Goal: Task Accomplishment & Management: Manage account settings

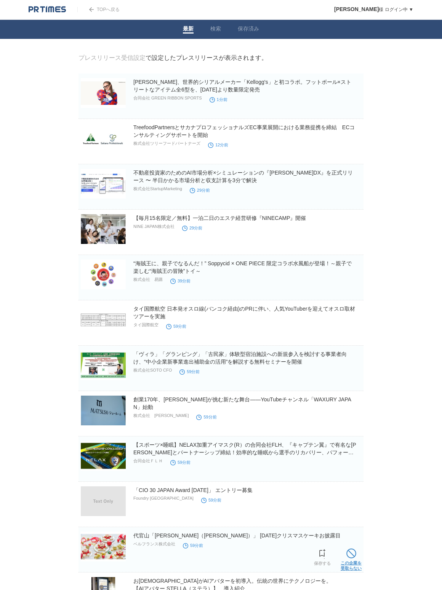
click at [351, 554] on span at bounding box center [352, 554] width 10 height 10
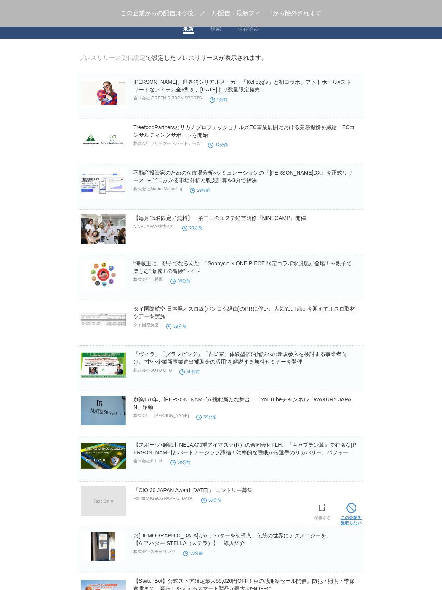
click at [354, 513] on span at bounding box center [352, 508] width 10 height 10
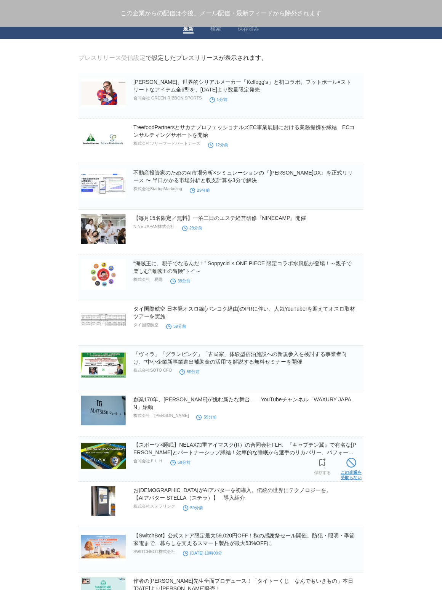
click at [350, 461] on span at bounding box center [352, 463] width 10 height 10
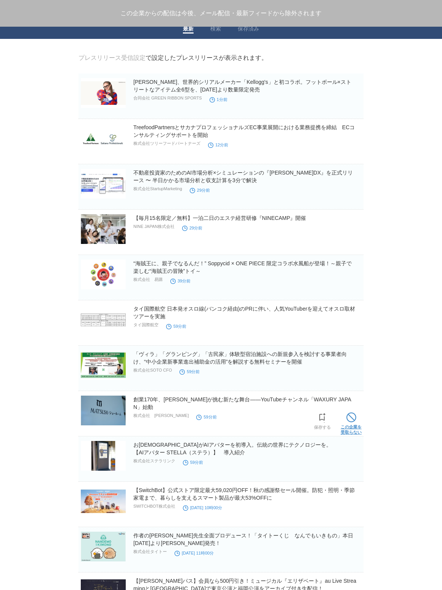
click at [350, 427] on link "この企業を 受取らない" at bounding box center [351, 423] width 21 height 24
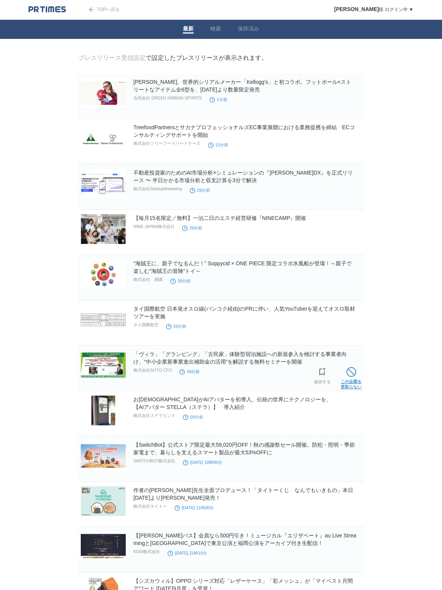
click at [352, 379] on link "この企業を 受取らない" at bounding box center [351, 377] width 21 height 24
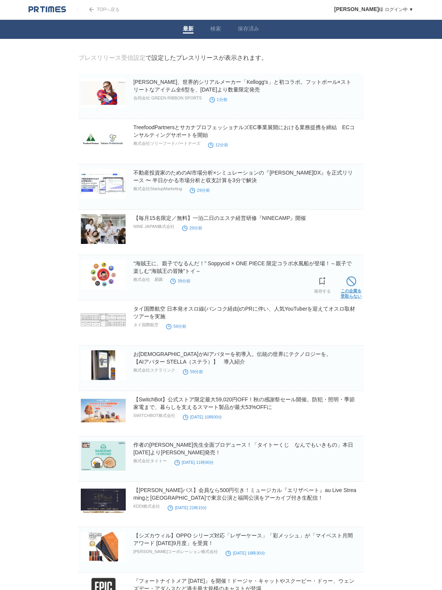
click at [348, 288] on link "この企業を 受取らない" at bounding box center [351, 286] width 21 height 24
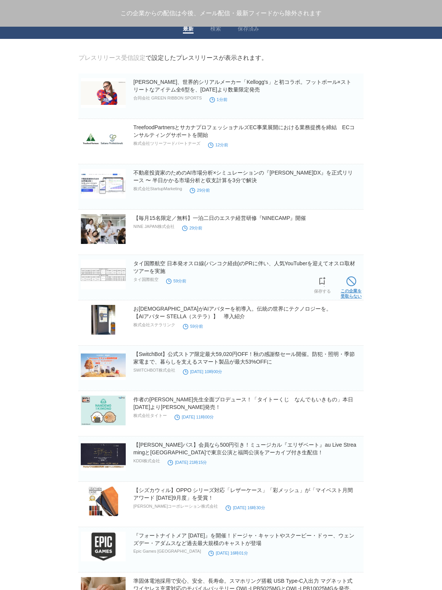
click at [350, 289] on link "この企業を 受取らない" at bounding box center [351, 286] width 21 height 24
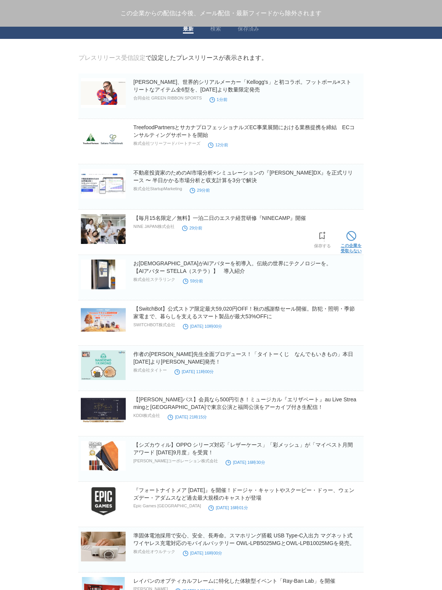
click at [351, 242] on link "この企業を 受取らない" at bounding box center [351, 241] width 21 height 24
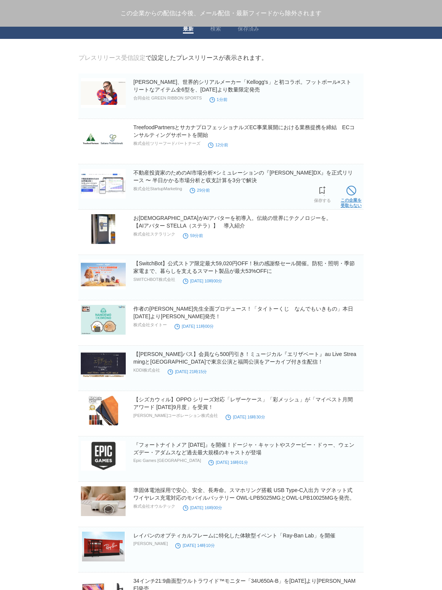
click at [352, 194] on span at bounding box center [352, 191] width 10 height 10
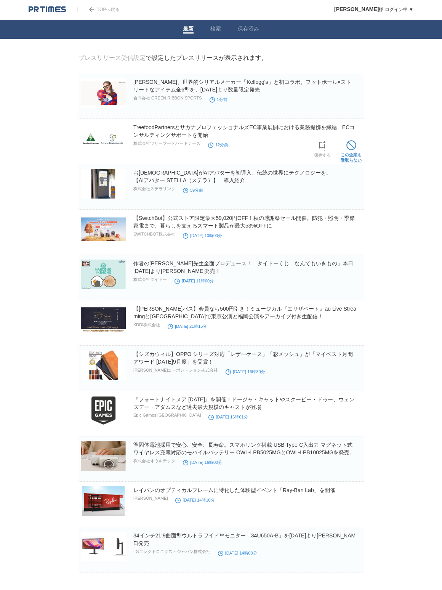
click at [352, 156] on link "この企業を 受取らない" at bounding box center [351, 150] width 21 height 24
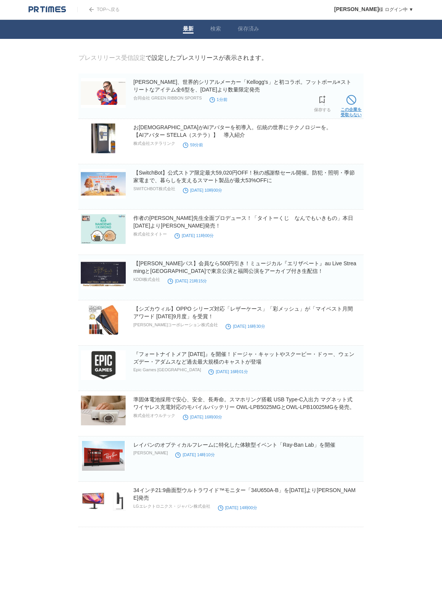
click at [357, 103] on link "この企業を 受取らない" at bounding box center [351, 105] width 21 height 24
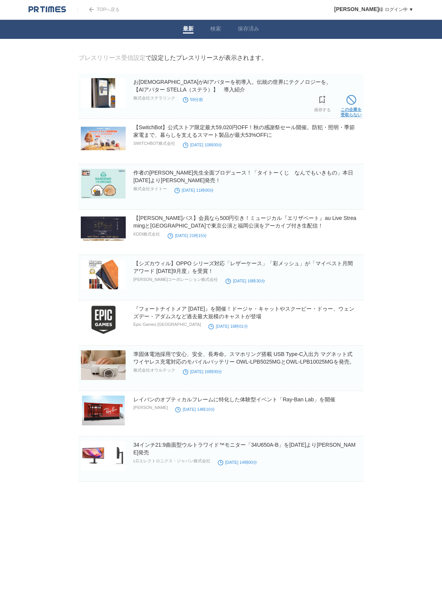
click at [348, 99] on span at bounding box center [352, 100] width 10 height 10
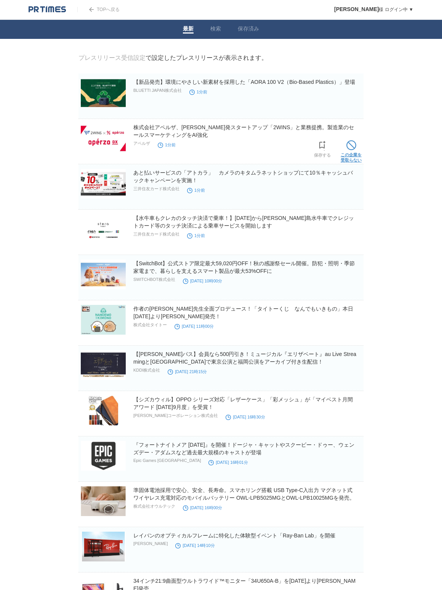
click at [353, 148] on span at bounding box center [352, 145] width 10 height 10
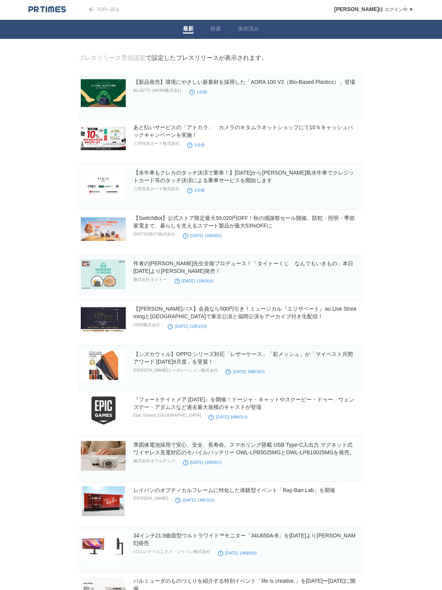
click at [419, 53] on body "TOPへ戻る 山口智行 様 ログイン中 ▼ プレスリリース受信設定 フォロー 除外リスト アカウント設定 閲覧履歴 退会手続き PR TIMESサイトへ戻る …" at bounding box center [221, 487] width 442 height 974
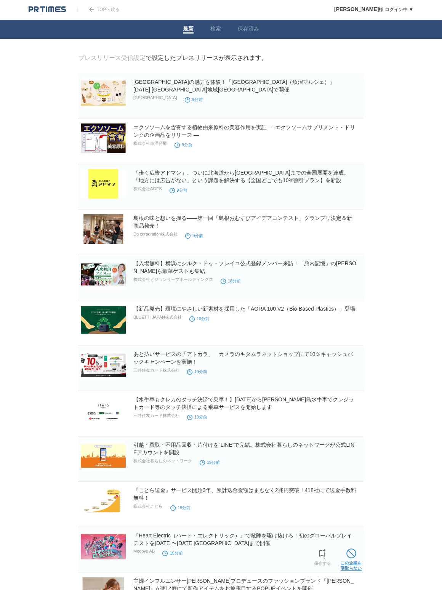
click at [353, 552] on span at bounding box center [352, 554] width 10 height 10
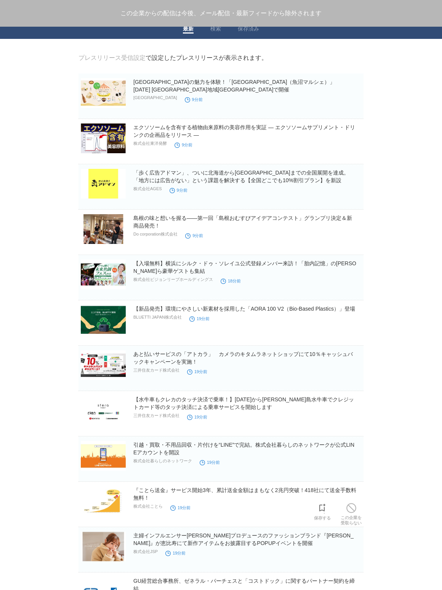
drag, startPoint x: 352, startPoint y: 512, endPoint x: 347, endPoint y: 511, distance: 5.6
click at [352, 512] on span at bounding box center [352, 508] width 10 height 10
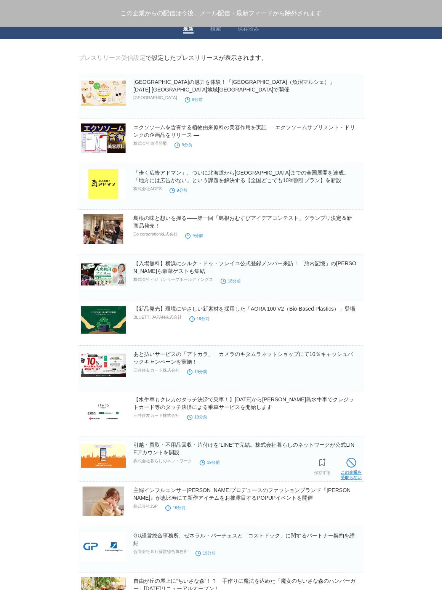
click at [351, 469] on link "この企業を 受取らない" at bounding box center [351, 468] width 21 height 24
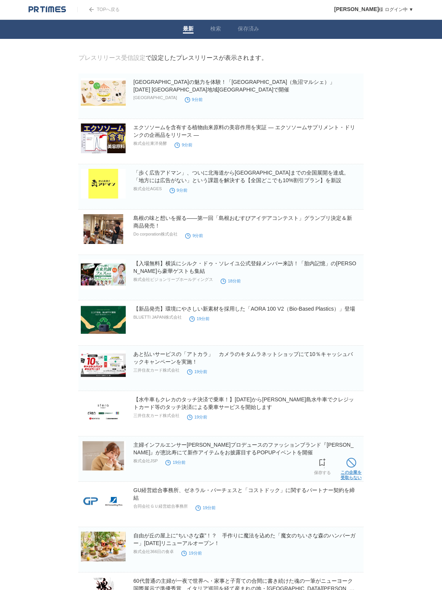
click at [346, 467] on link "この企業を 受取らない" at bounding box center [351, 468] width 21 height 24
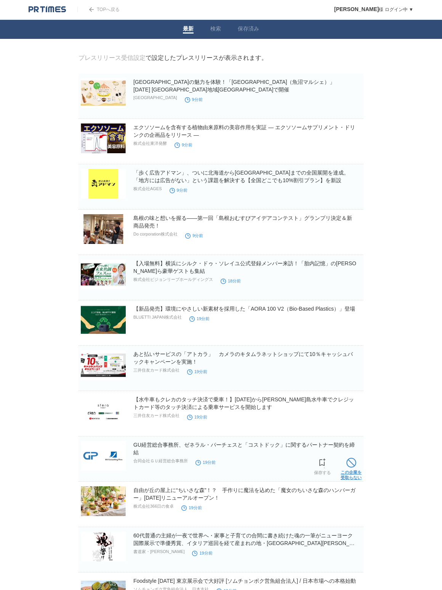
click at [351, 467] on span at bounding box center [352, 463] width 10 height 10
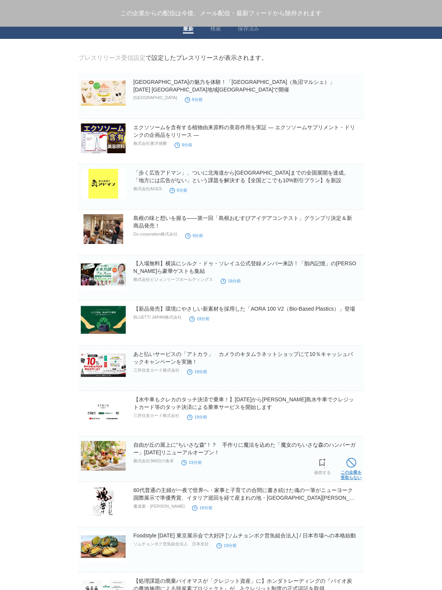
click at [348, 472] on link "この企業を 受取らない" at bounding box center [351, 468] width 21 height 24
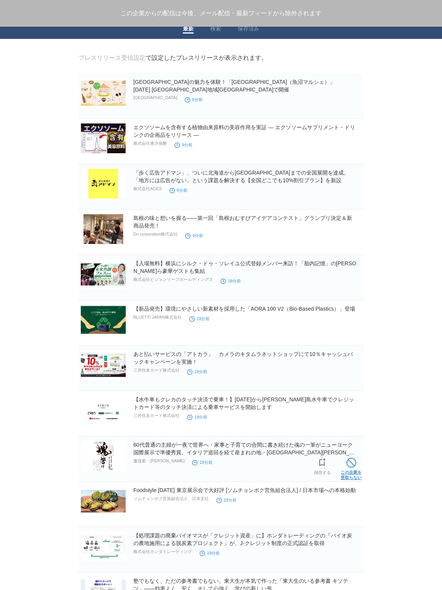
click at [347, 474] on link "この企業を 受取らない" at bounding box center [351, 468] width 21 height 24
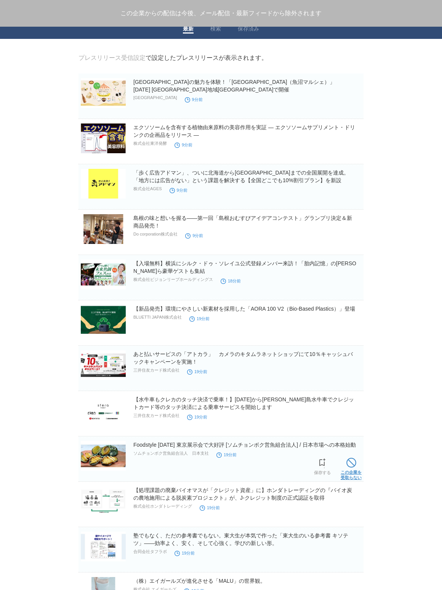
click at [347, 478] on link "この企業を 受取らない" at bounding box center [351, 468] width 21 height 24
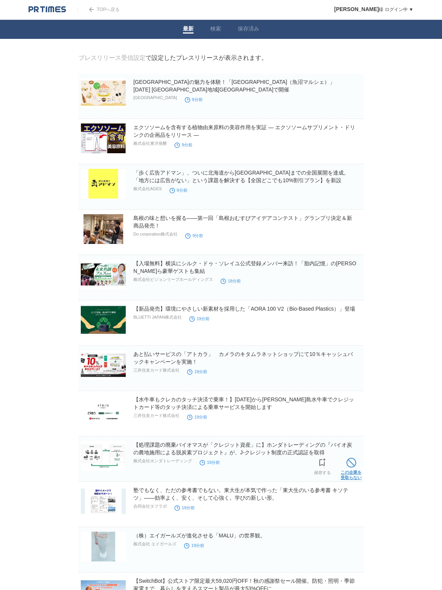
click at [347, 479] on link "この企業を 受取らない" at bounding box center [351, 468] width 21 height 24
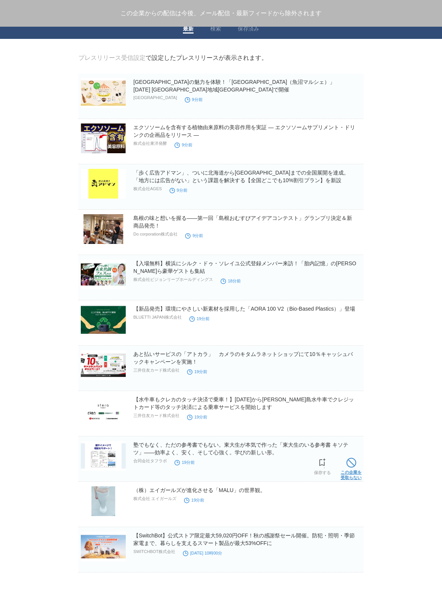
click at [350, 478] on link "この企業を 受取らない" at bounding box center [351, 468] width 21 height 24
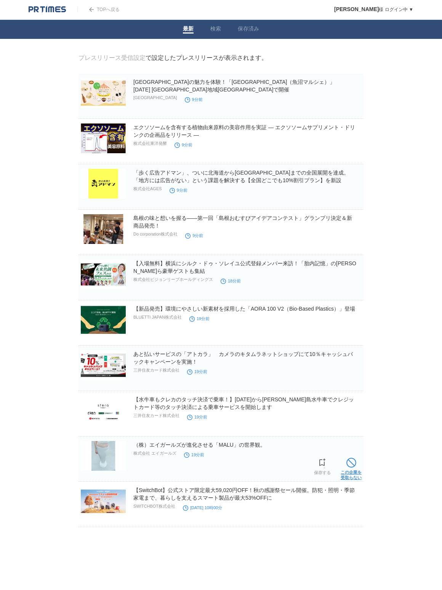
click at [352, 474] on link "この企業を 受取らない" at bounding box center [351, 468] width 21 height 24
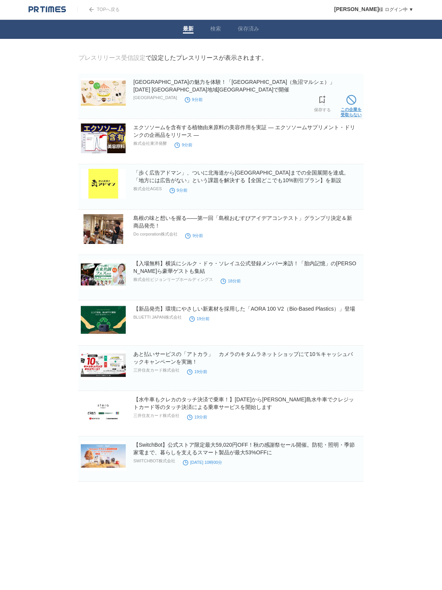
click at [357, 103] on link "この企業を 受取らない" at bounding box center [351, 105] width 21 height 24
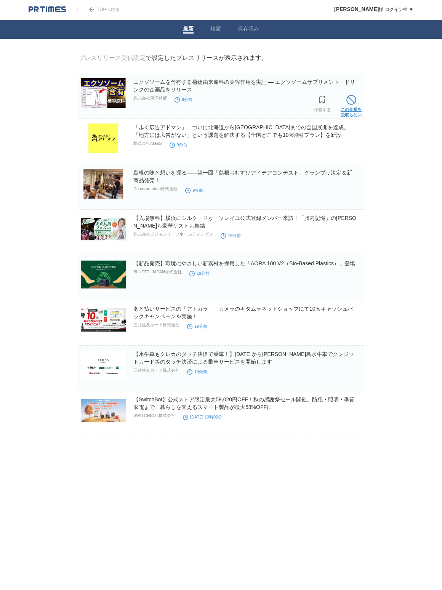
click at [351, 107] on link "この企業を 受取らない" at bounding box center [351, 105] width 21 height 24
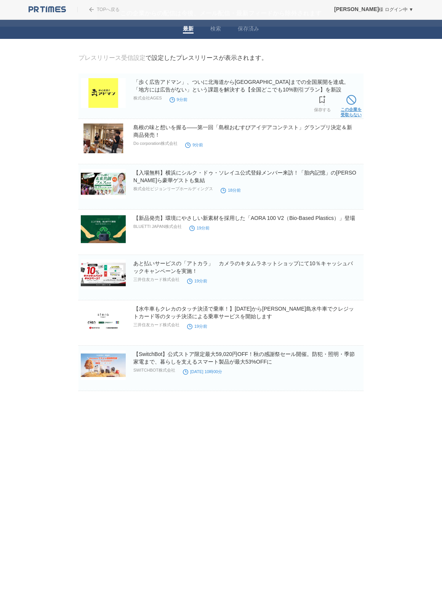
click at [349, 111] on link "この企業を 受取らない" at bounding box center [351, 105] width 21 height 24
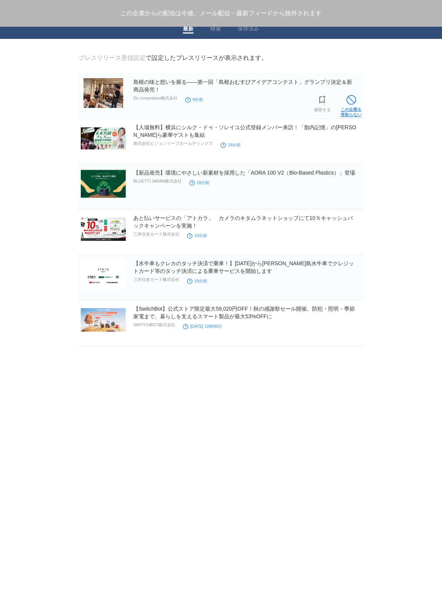
click at [347, 114] on link "この企業を 受取らない" at bounding box center [351, 105] width 21 height 24
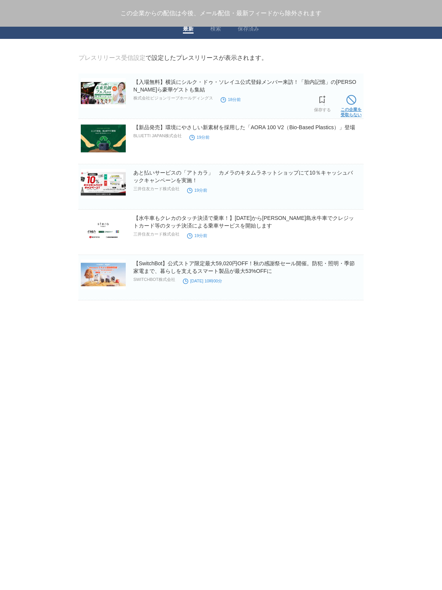
click at [346, 116] on link "この企業を 受取らない" at bounding box center [351, 105] width 21 height 24
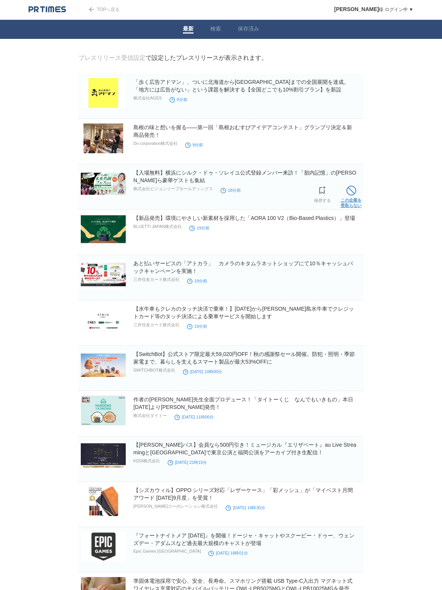
click at [355, 193] on span at bounding box center [352, 191] width 10 height 10
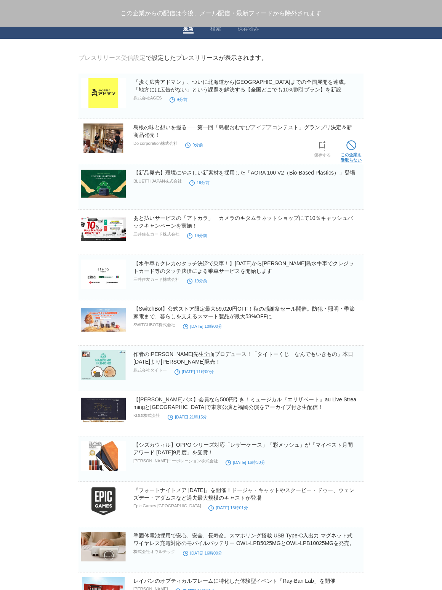
click at [342, 144] on link "この企業を 受取らない" at bounding box center [351, 150] width 21 height 24
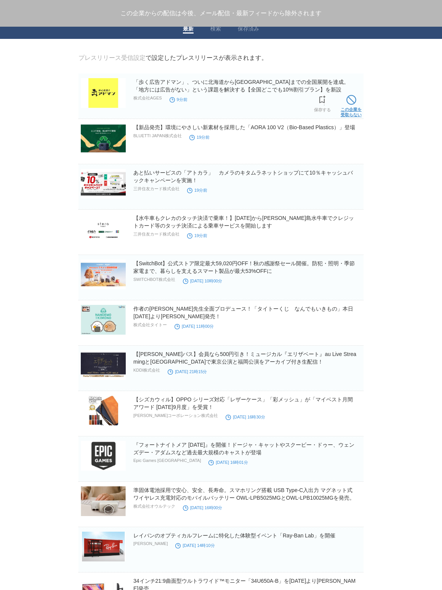
click at [347, 107] on link "この企業を 受取らない" at bounding box center [351, 105] width 21 height 24
